Goal: Transaction & Acquisition: Purchase product/service

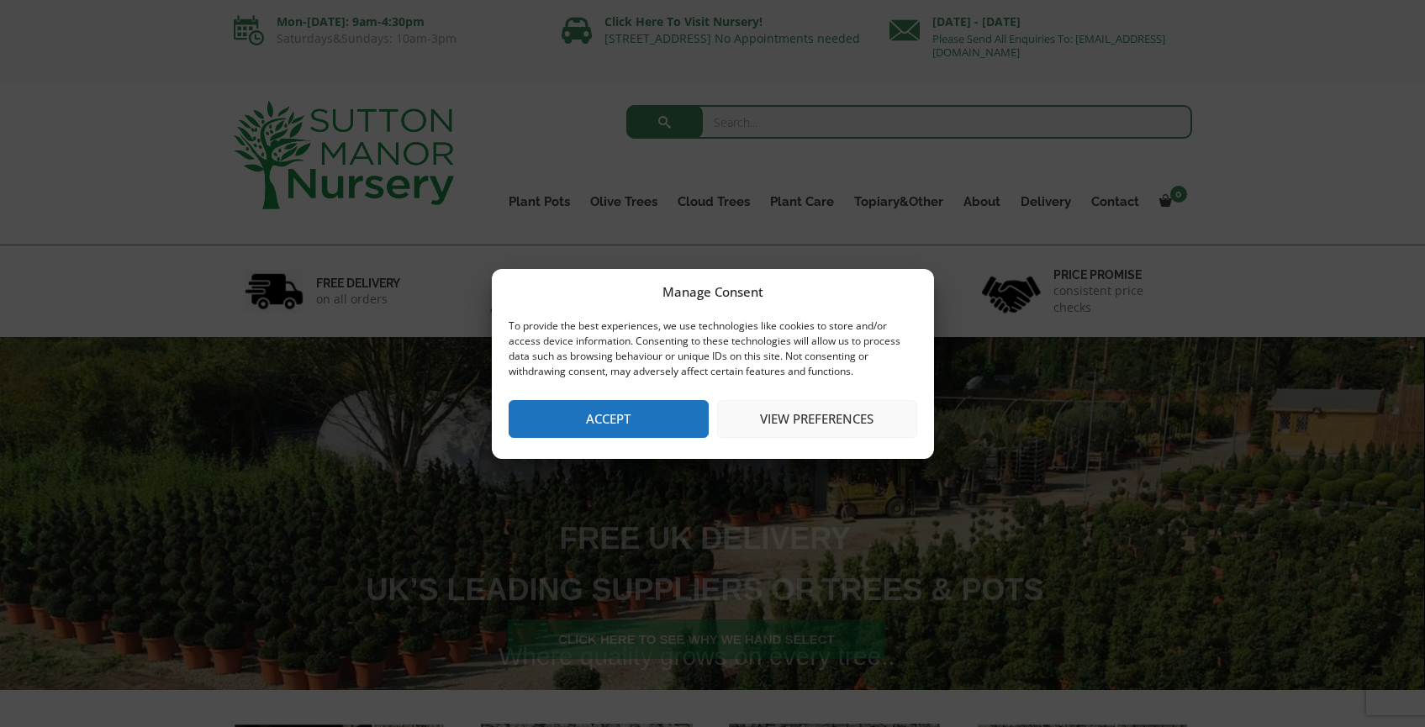
click at [788, 430] on button "View preferences" at bounding box center [817, 419] width 200 height 38
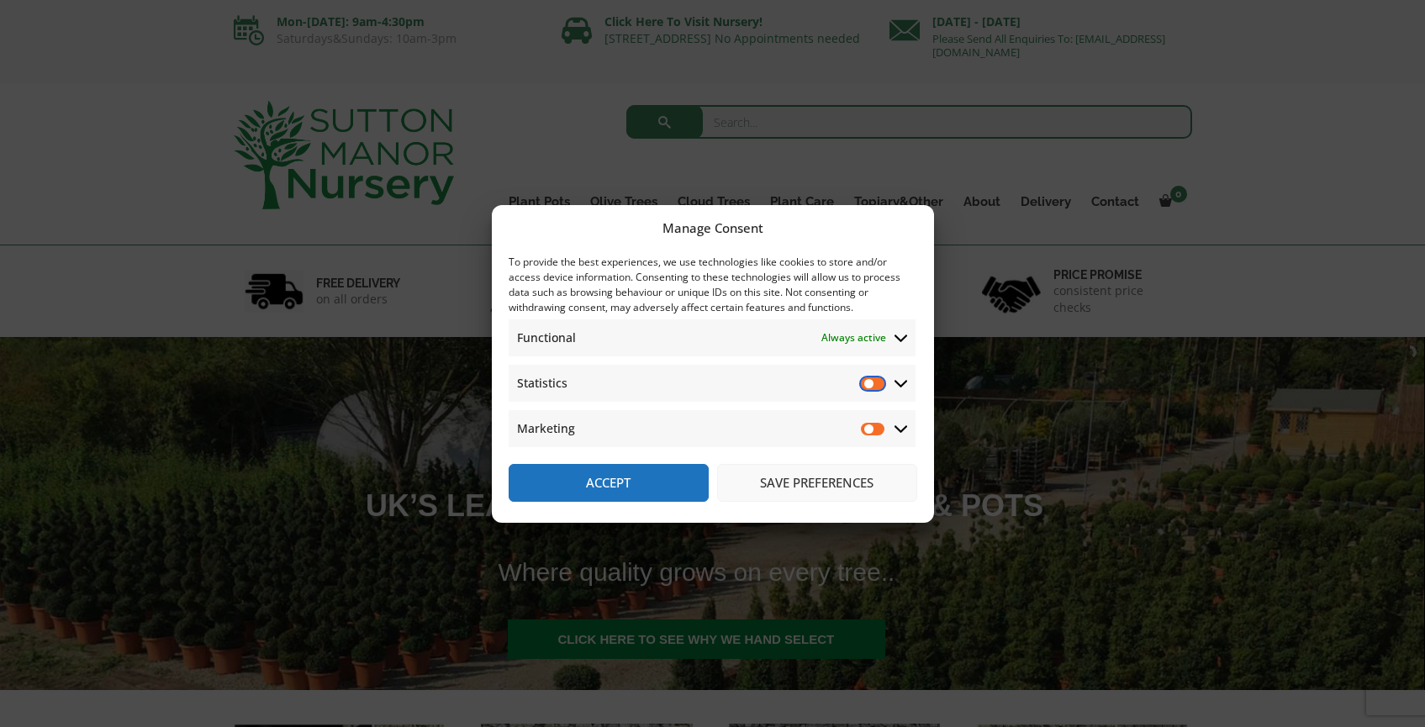
click at [879, 383] on input "Statistics" at bounding box center [873, 383] width 25 height 17
click at [876, 385] on input "Statistics" at bounding box center [873, 383] width 25 height 17
checkbox input "false"
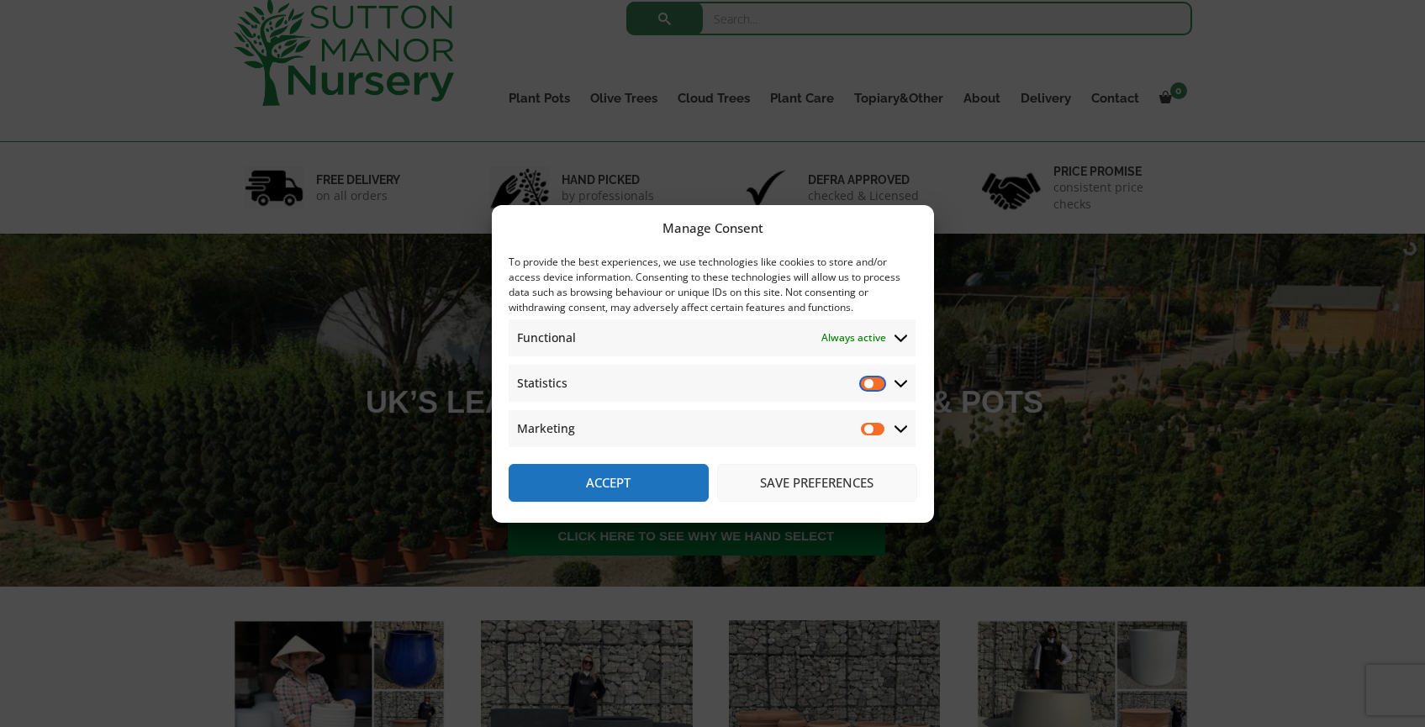
scroll to position [290, 0]
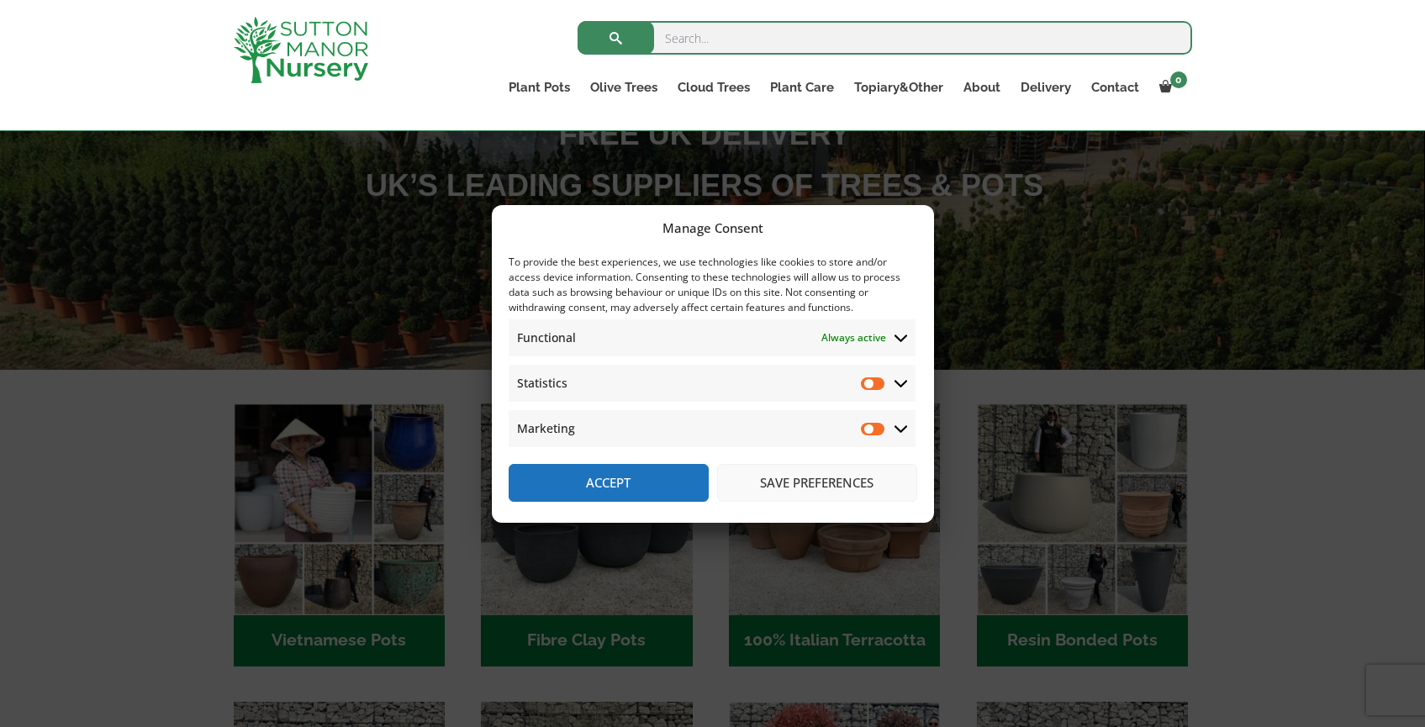
click at [799, 492] on button "Save preferences" at bounding box center [817, 483] width 200 height 38
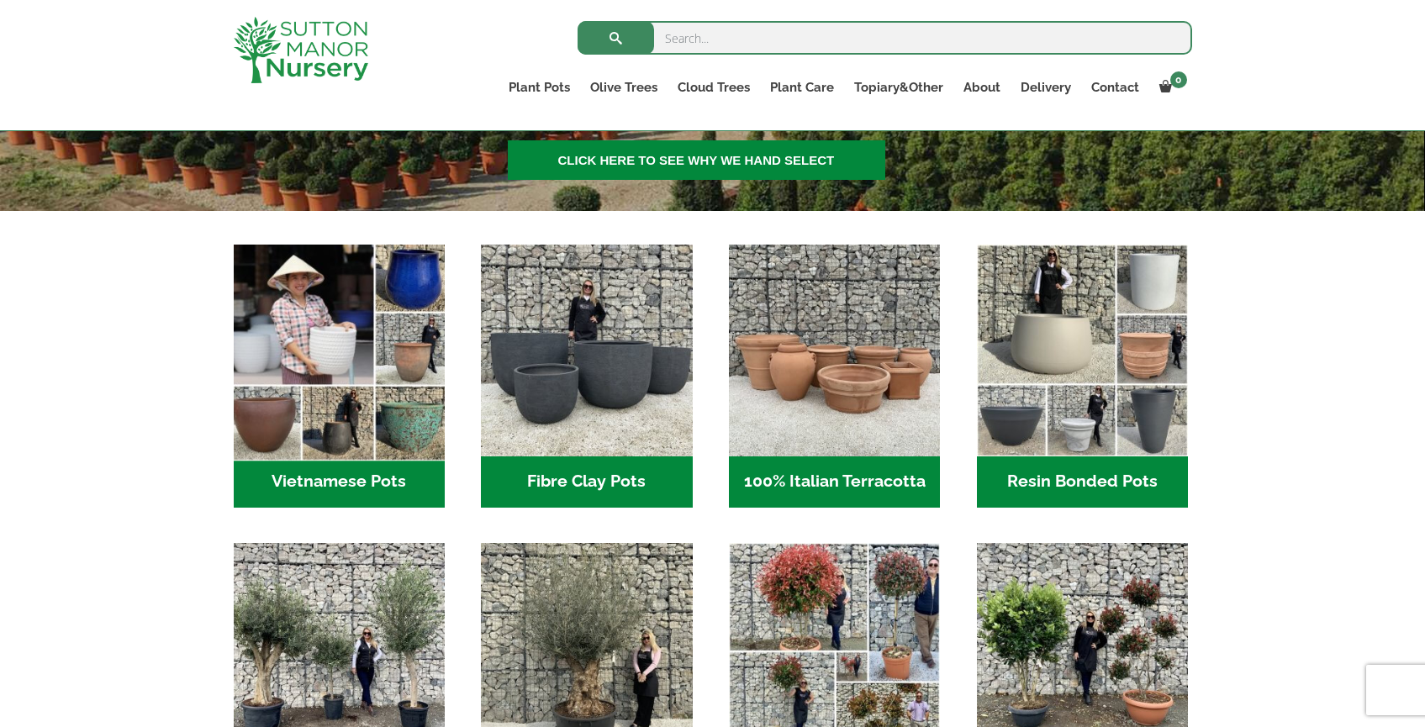
scroll to position [450, 0]
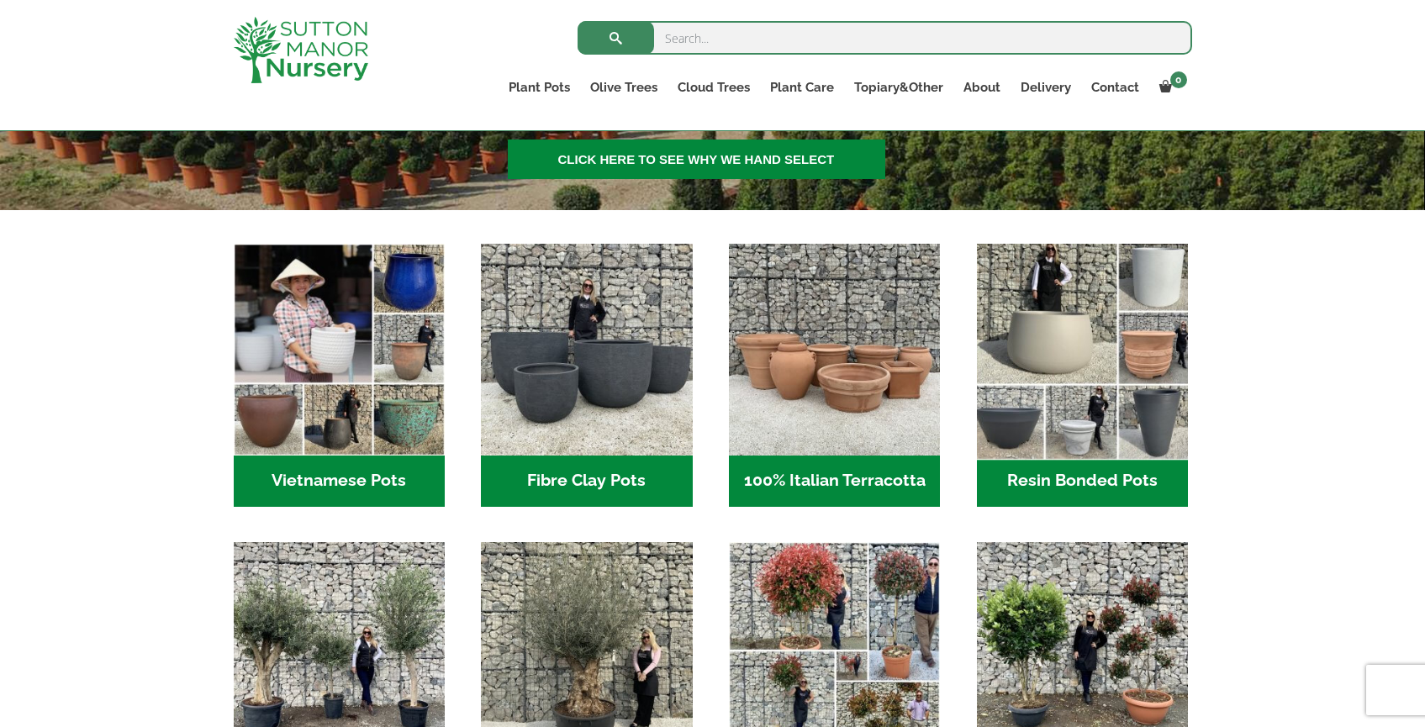
click at [1081, 326] on img "Visit product category Resin Bonded Pots" at bounding box center [1082, 350] width 222 height 222
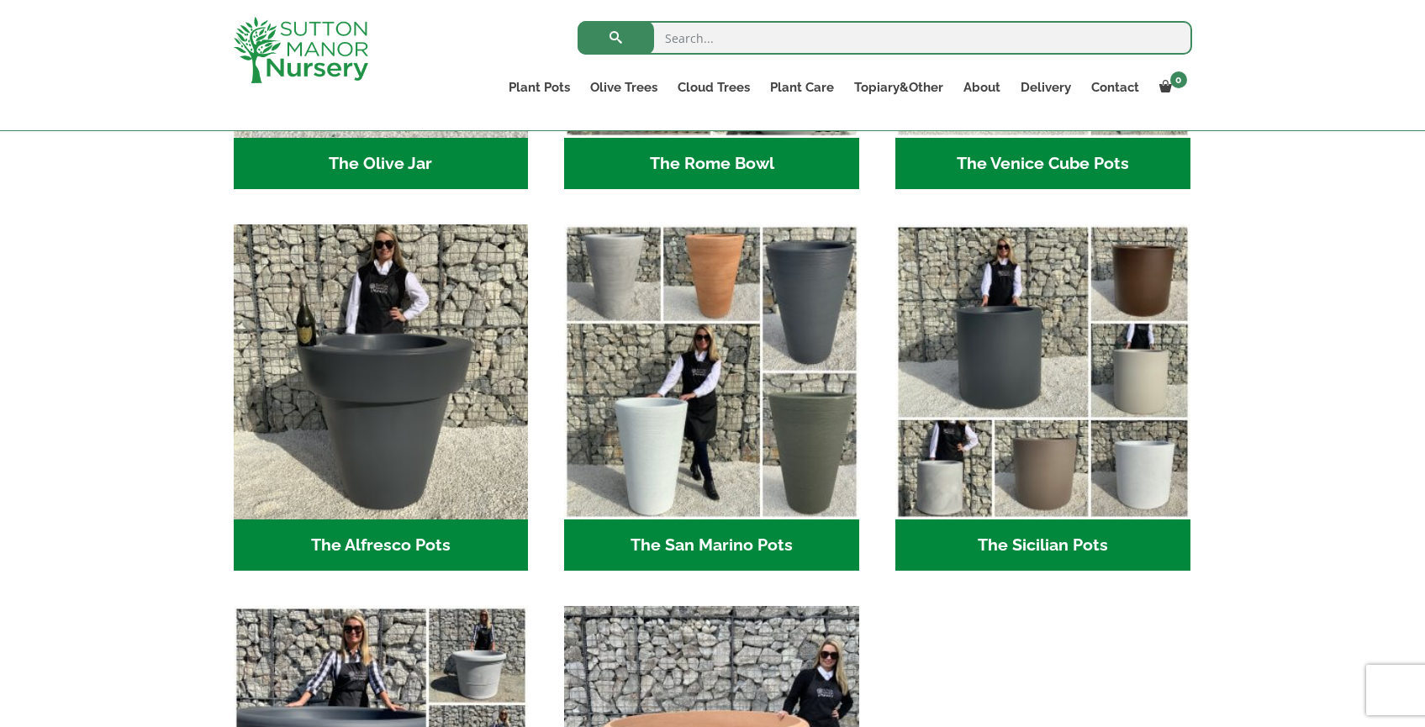
scroll to position [1897, 0]
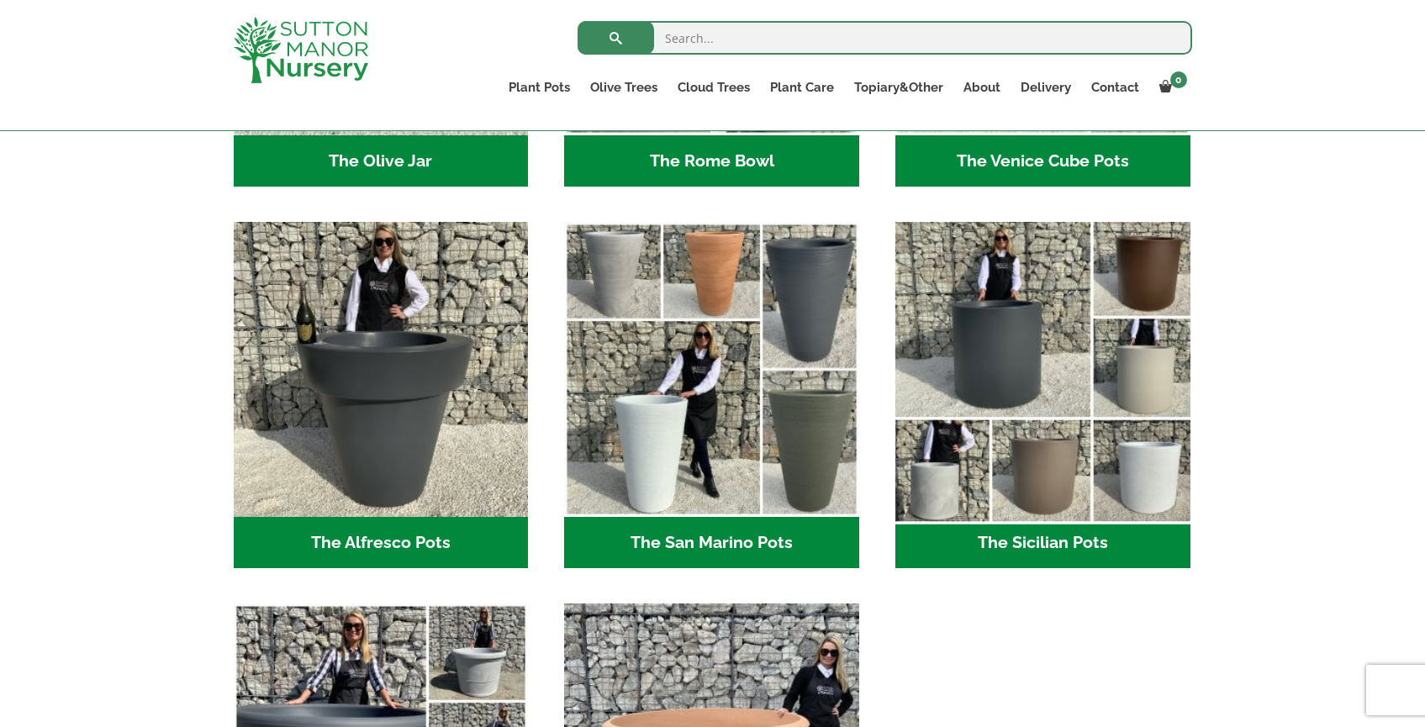
click at [1034, 346] on img "Visit product category The Sicilian Pots" at bounding box center [1042, 369] width 309 height 309
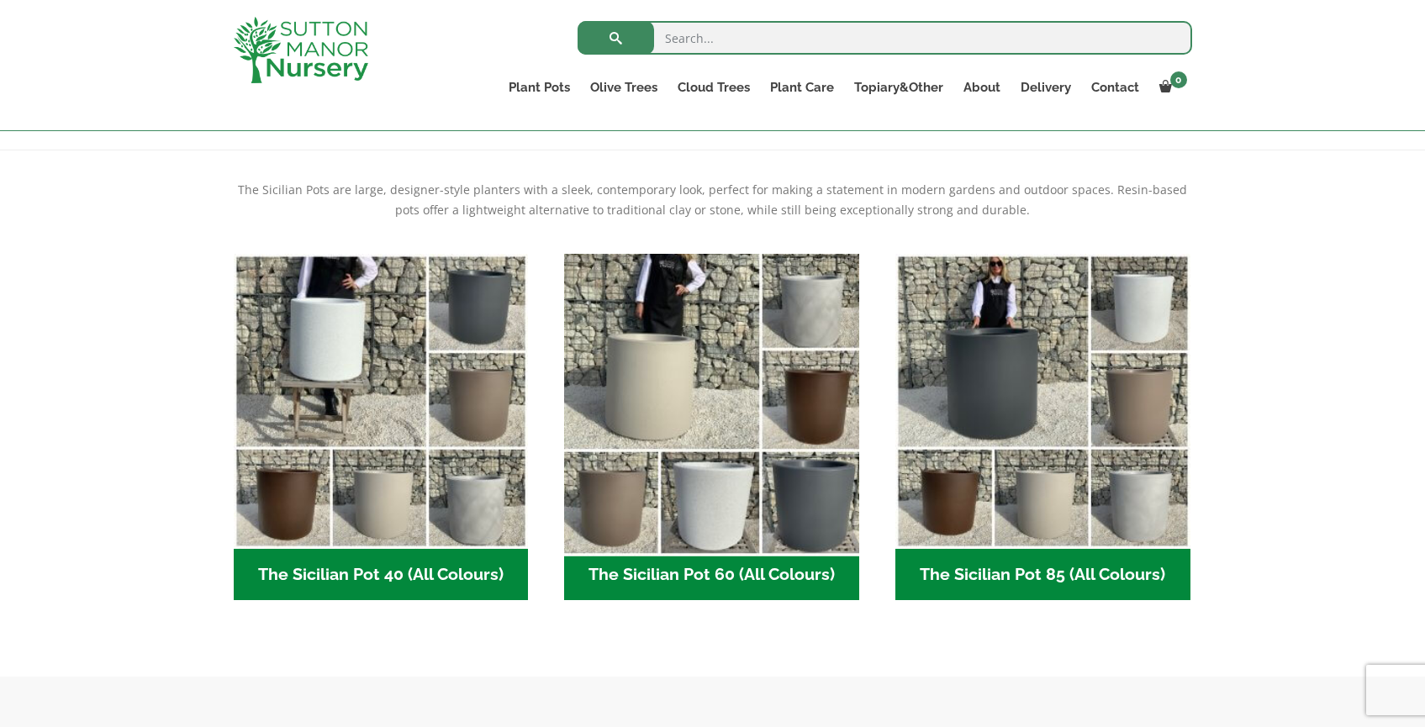
scroll to position [321, 0]
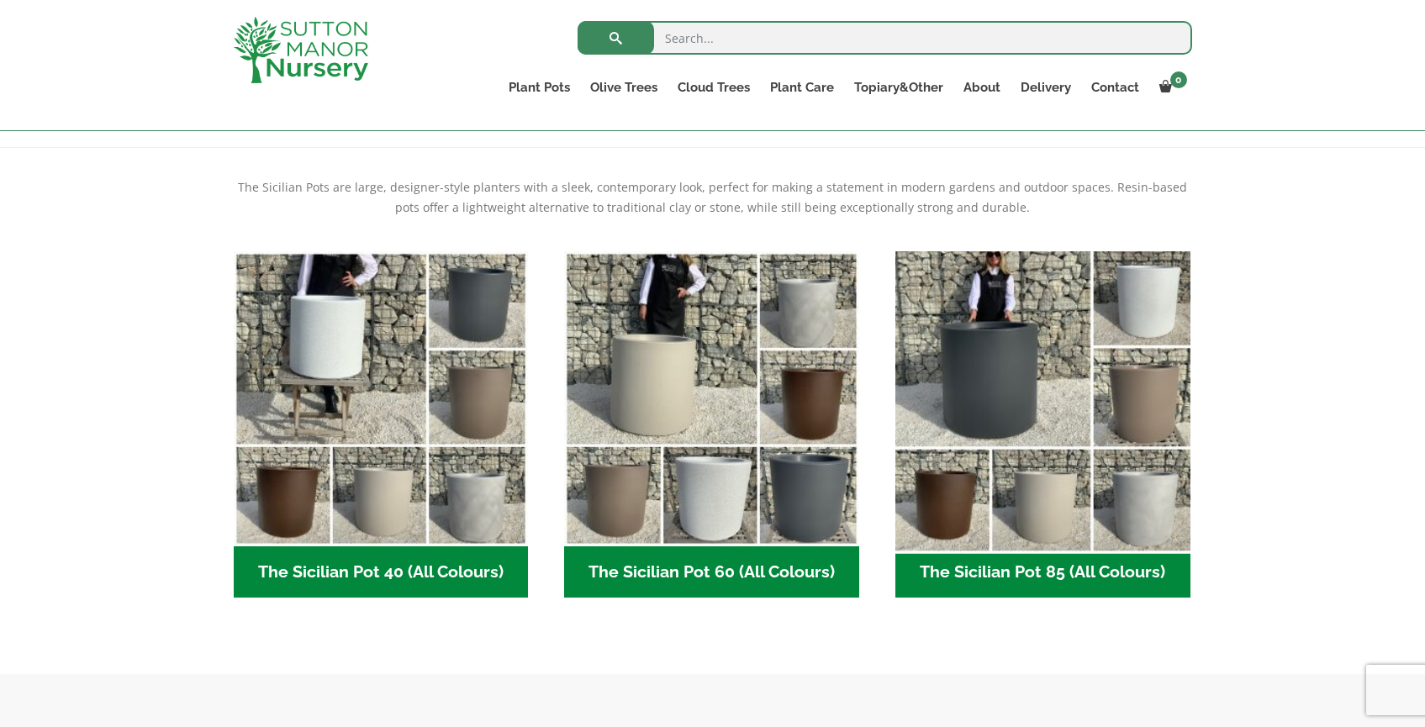
click at [999, 370] on img "Visit product category The Sicilian Pot 85 (All Colours)" at bounding box center [1042, 398] width 309 height 309
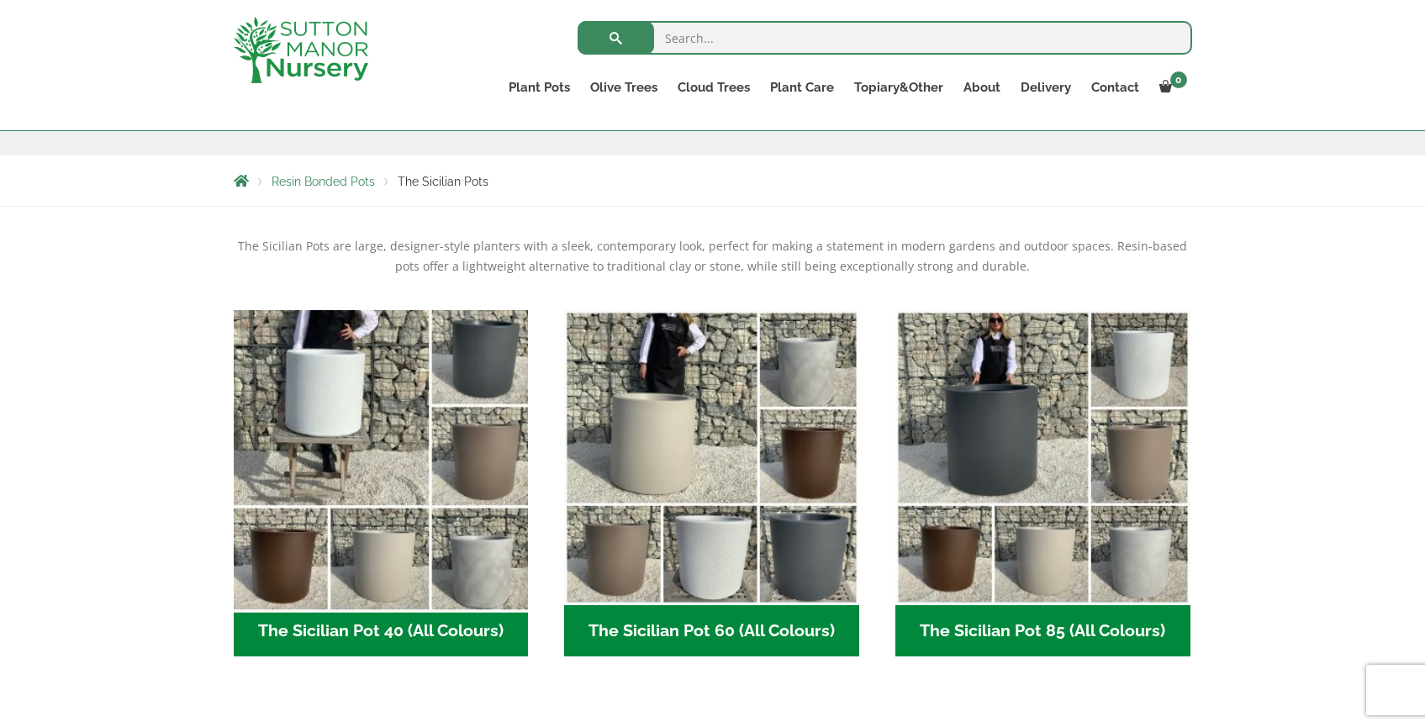
scroll to position [288, 0]
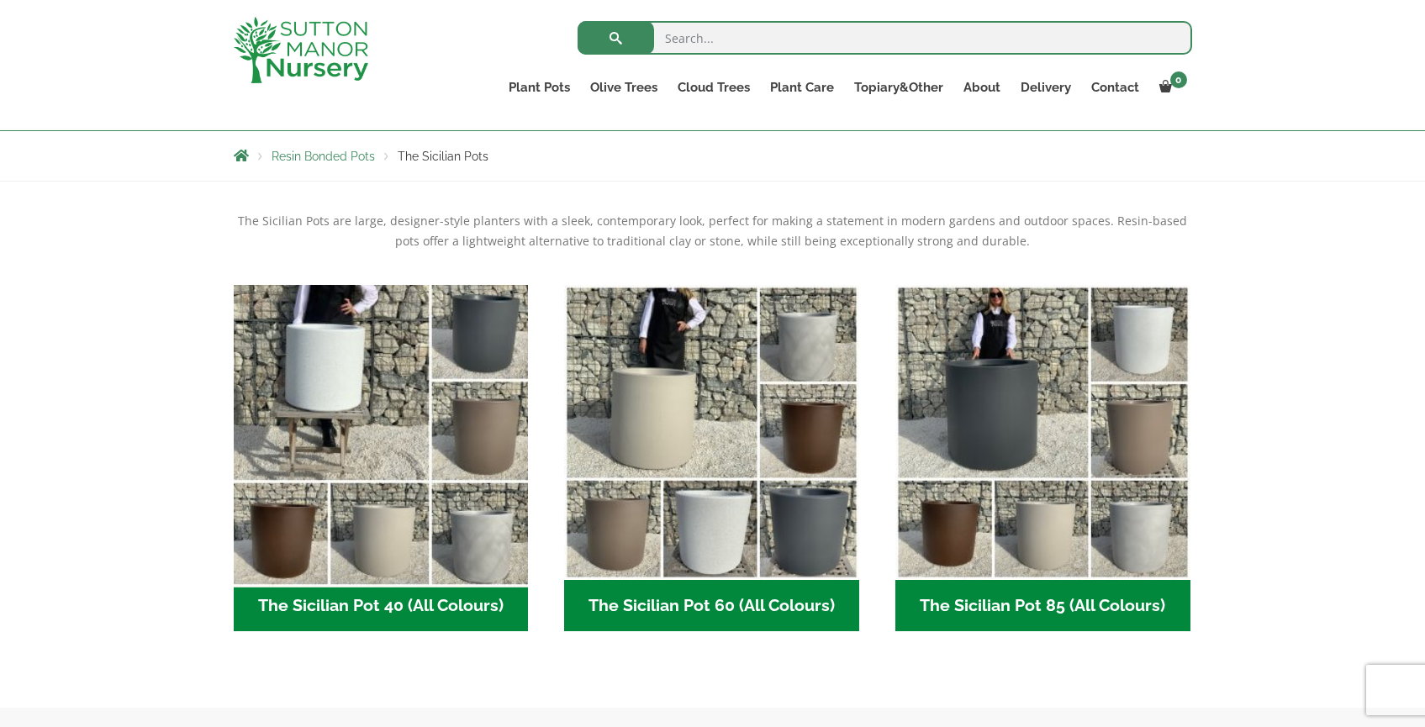
click at [391, 403] on img "Visit product category The Sicilian Pot 40 (All Colours)" at bounding box center [380, 432] width 309 height 309
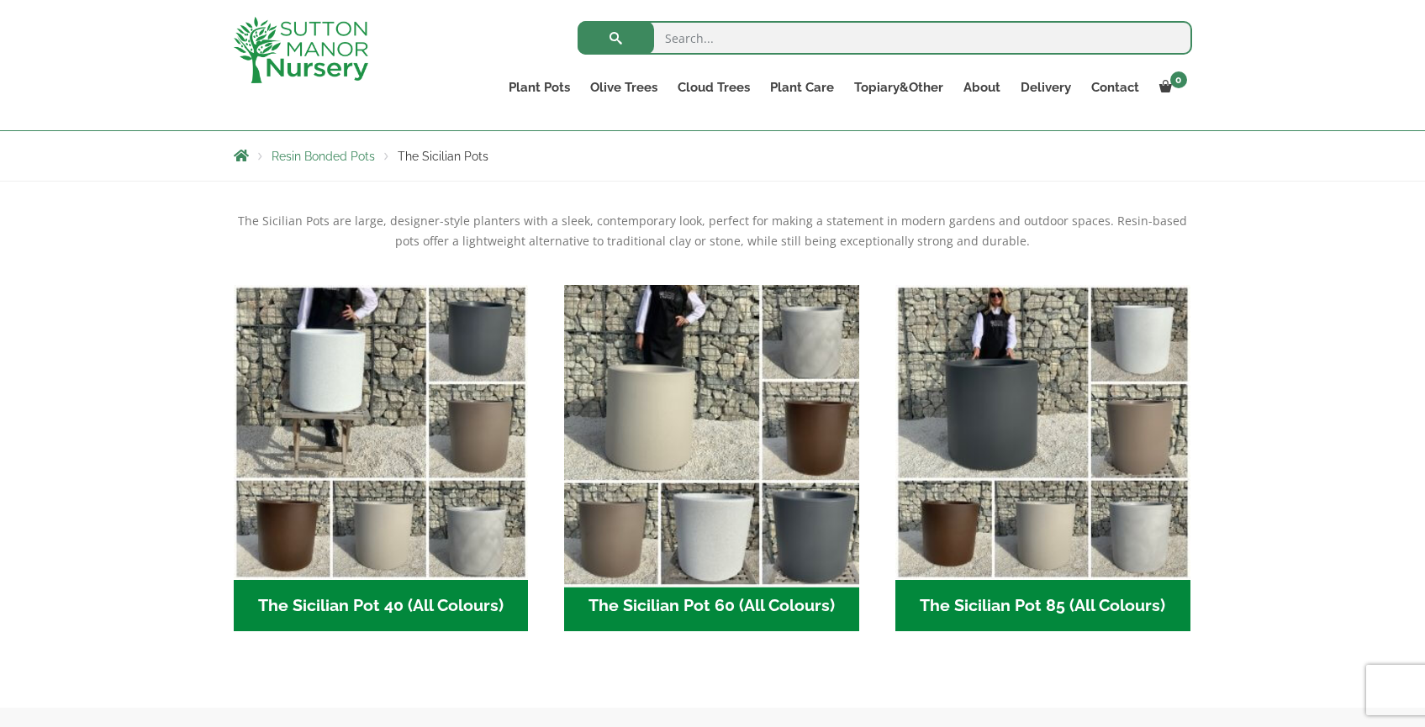
click at [700, 388] on img "Visit product category The Sicilian Pot 60 (All Colours)" at bounding box center [712, 432] width 309 height 309
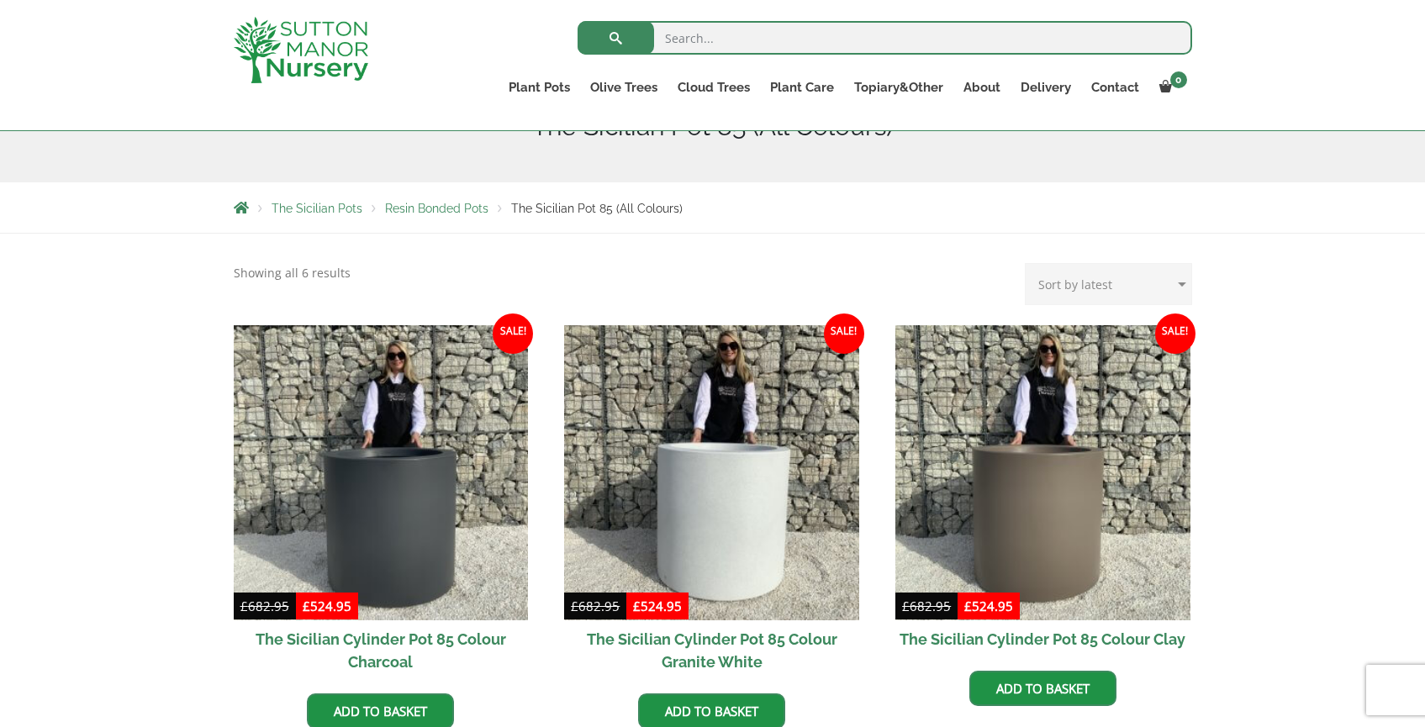
scroll to position [236, 0]
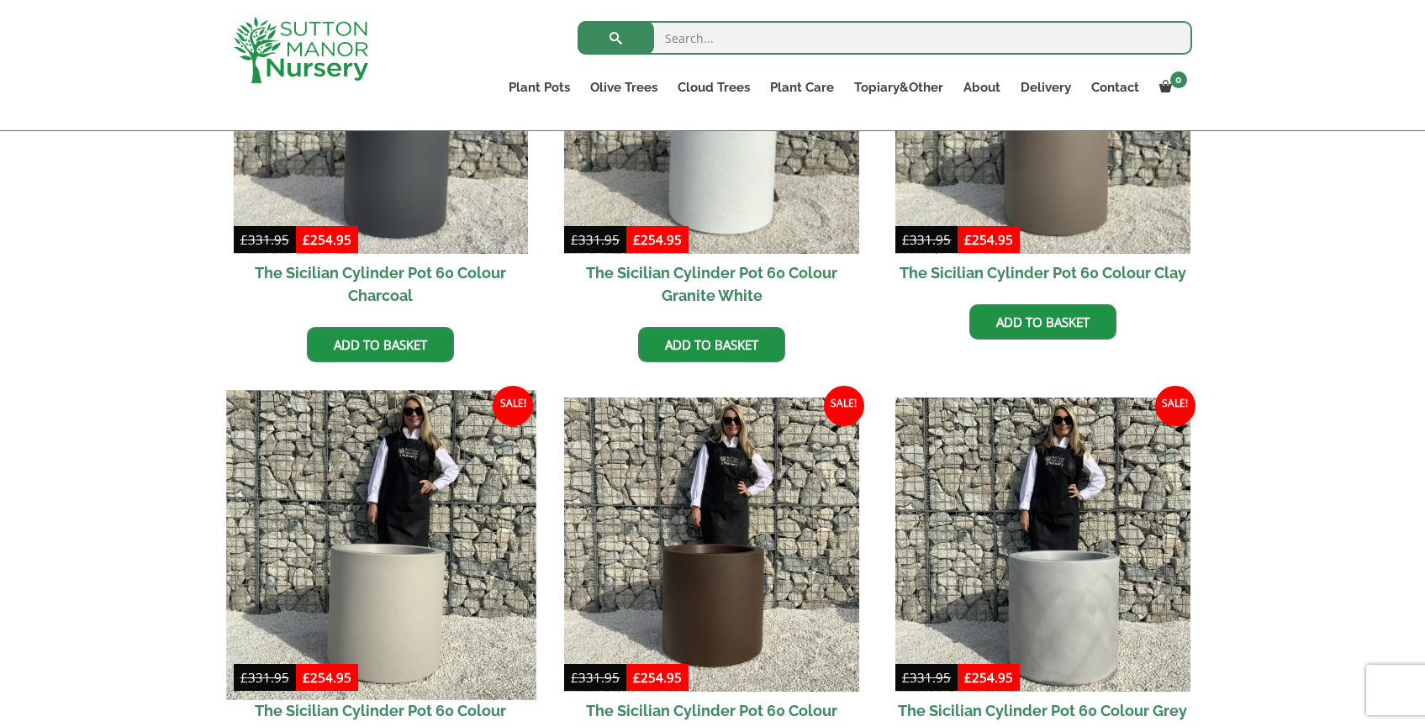
scroll to position [604, 0]
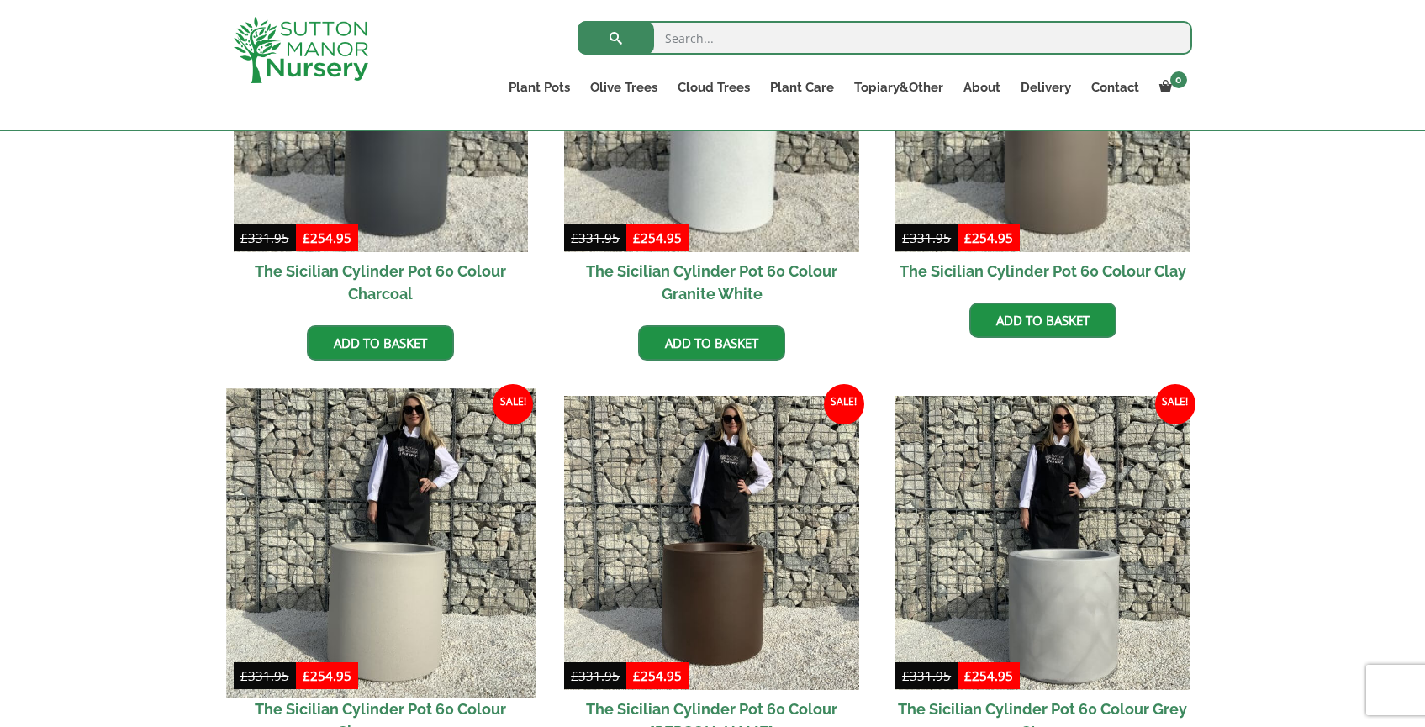
click at [374, 551] on img at bounding box center [380, 543] width 309 height 309
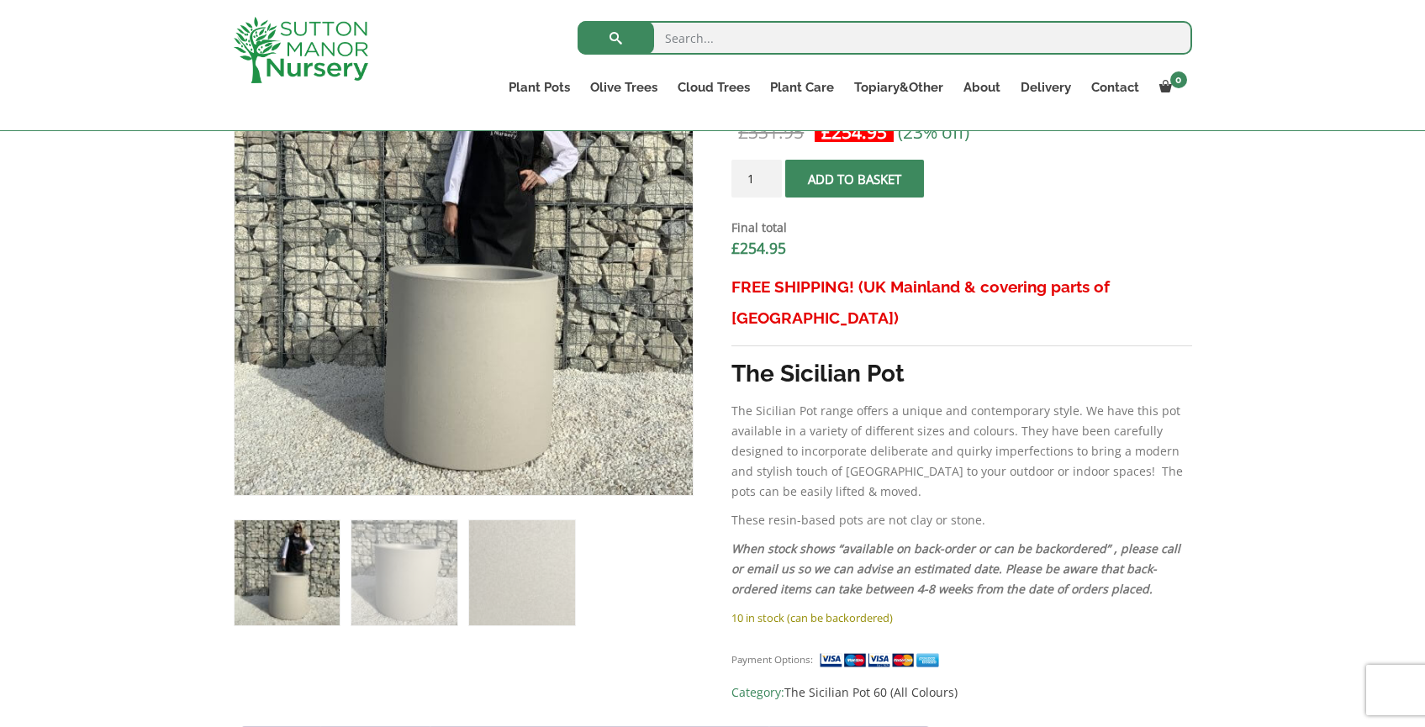
scroll to position [616, 0]
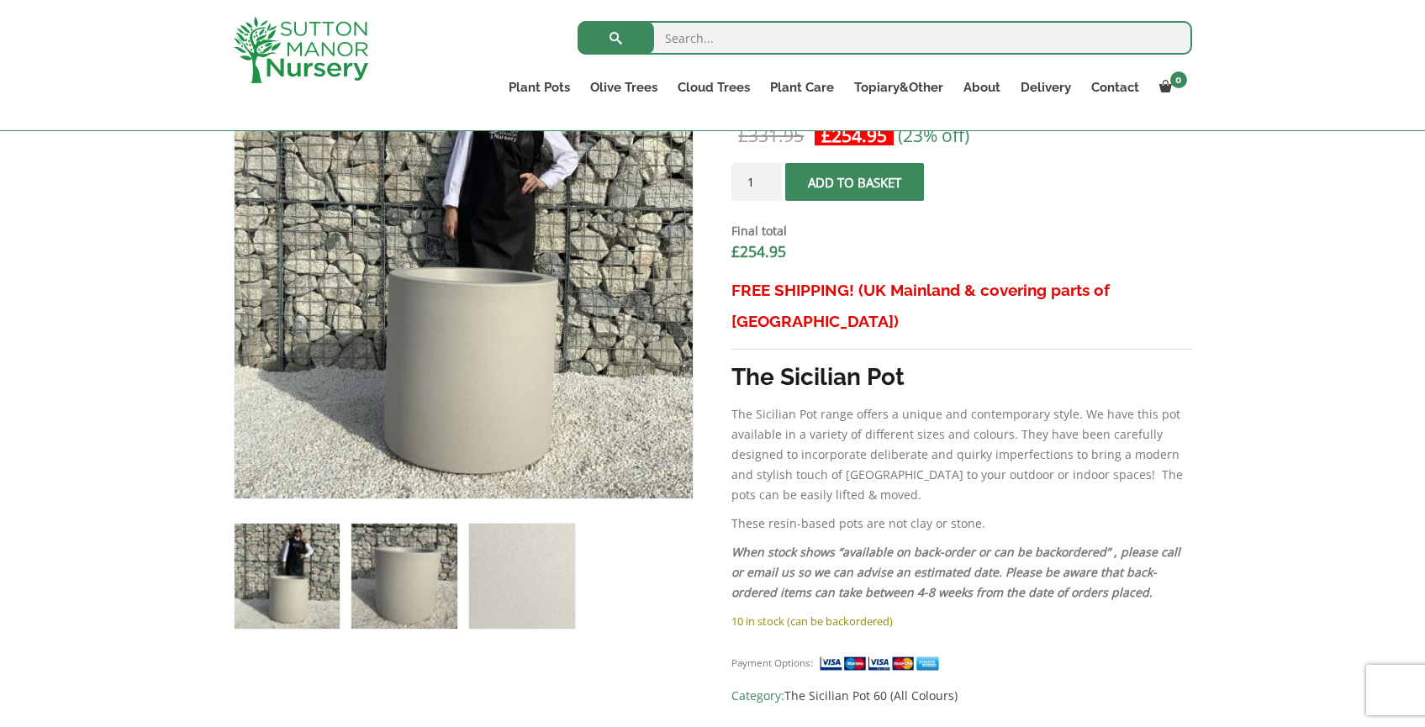
click at [433, 559] on img at bounding box center [404, 576] width 105 height 105
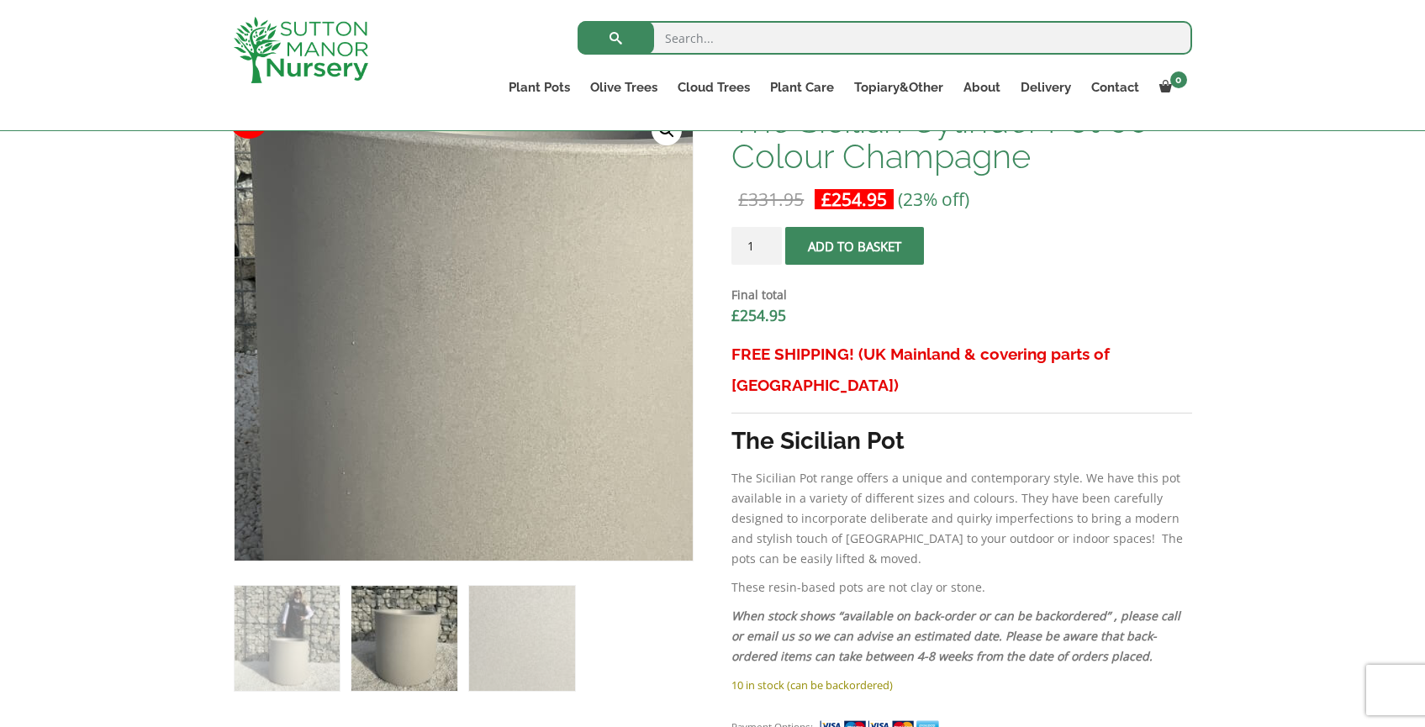
scroll to position [553, 0]
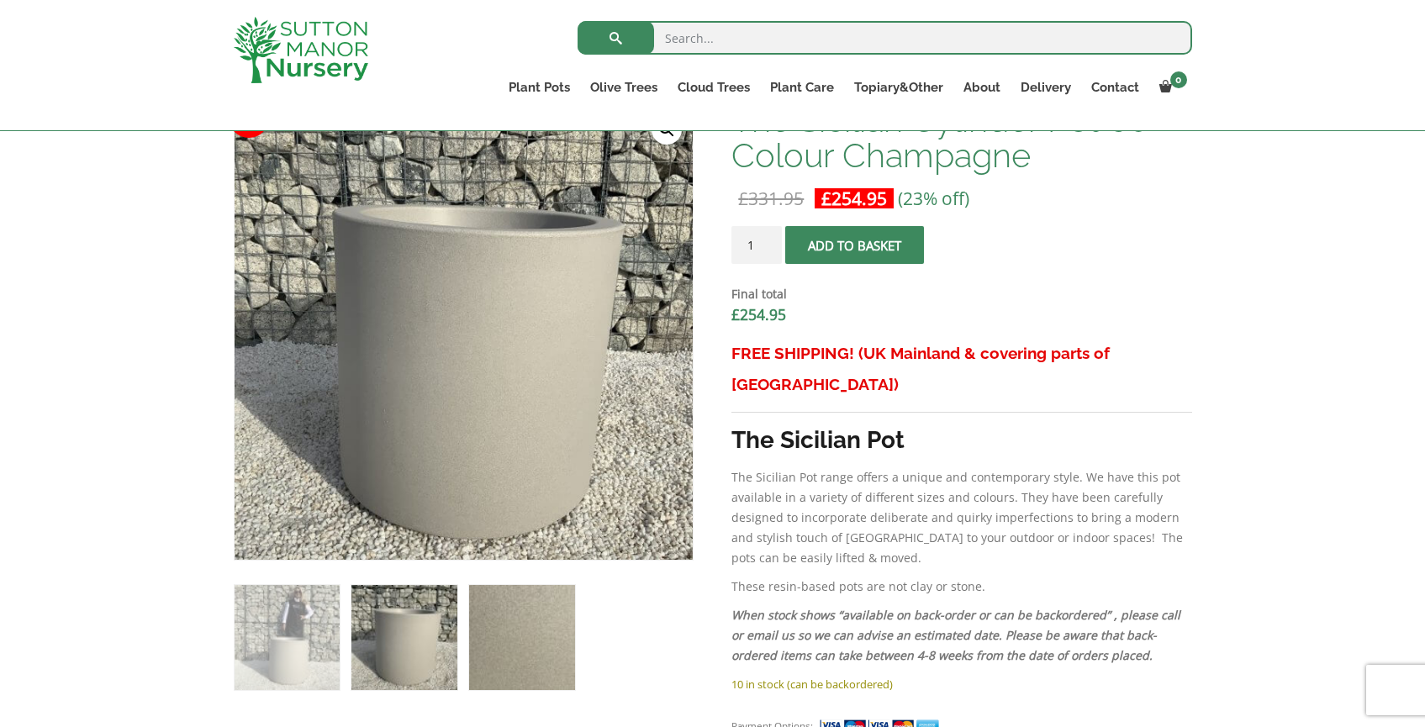
click at [543, 635] on img at bounding box center [521, 637] width 105 height 105
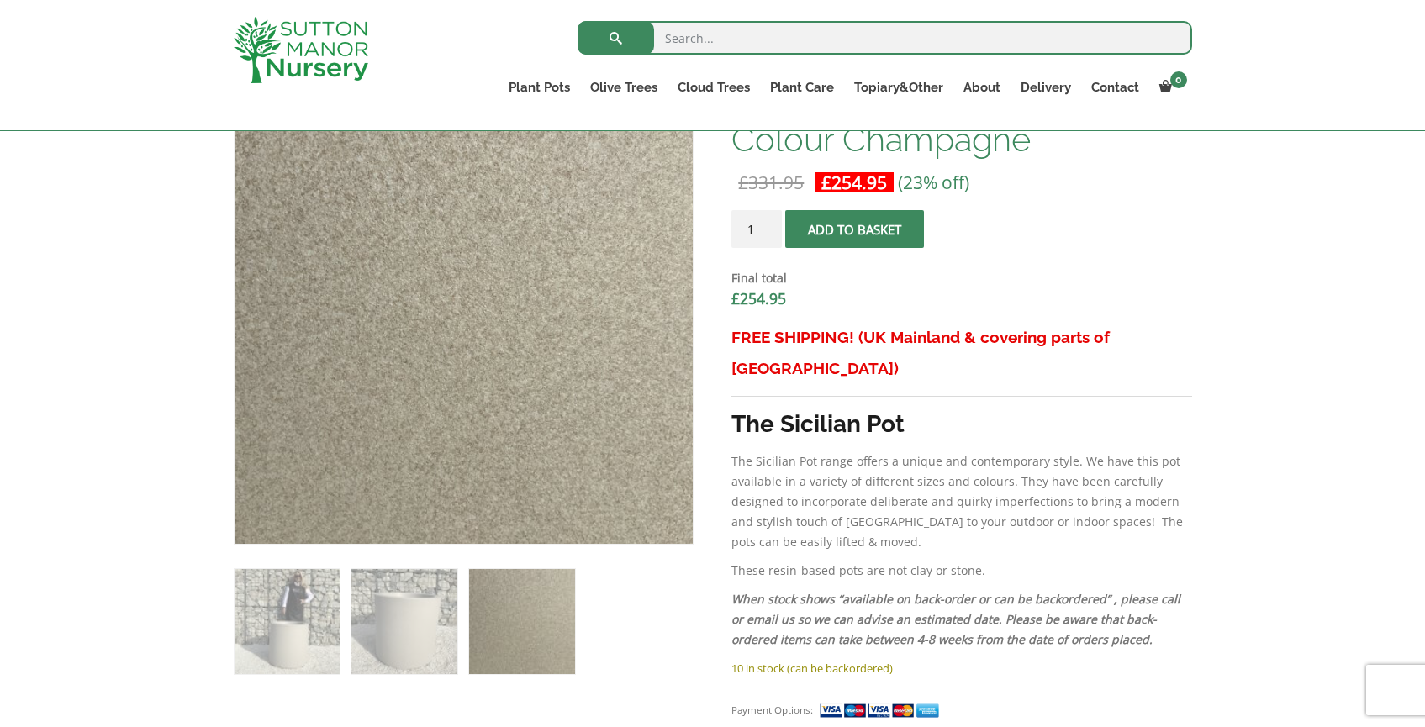
scroll to position [573, 0]
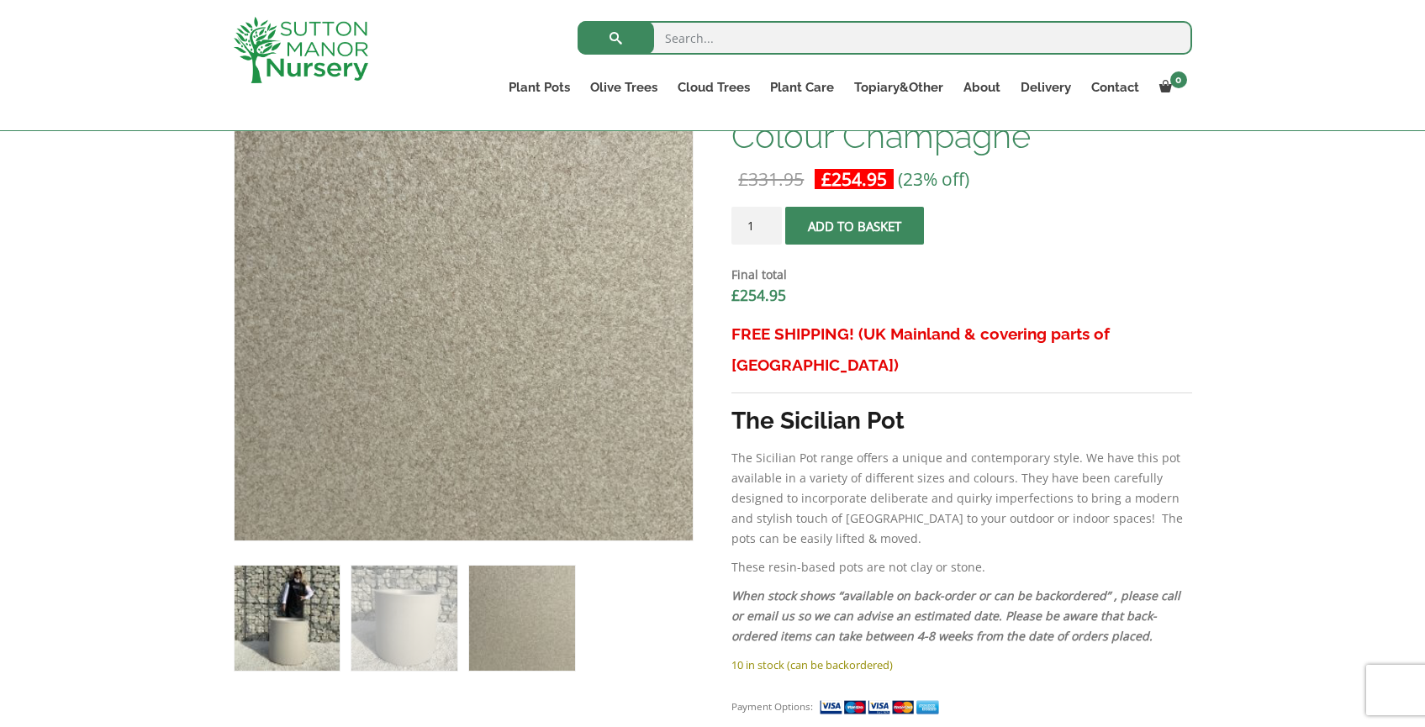
click at [283, 599] on img at bounding box center [287, 618] width 105 height 105
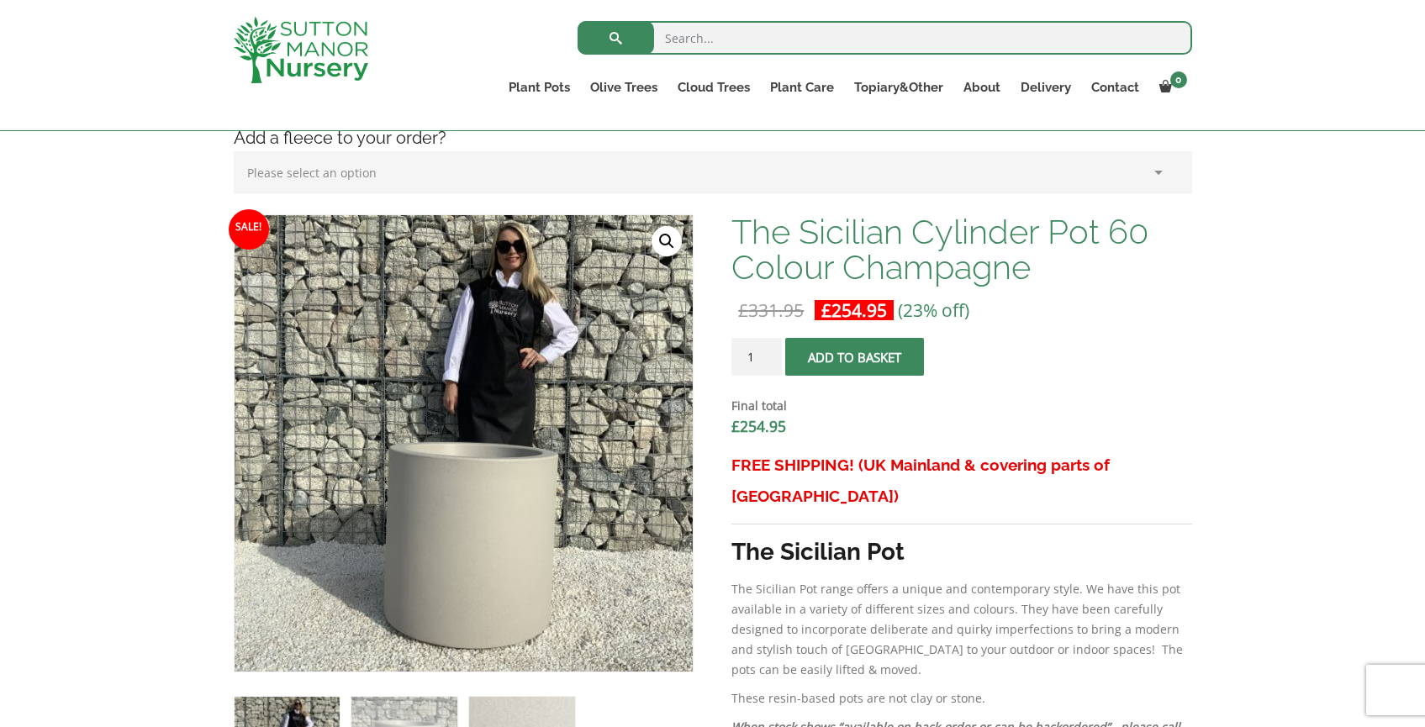
scroll to position [441, 0]
